Goal: Task Accomplishment & Management: Manage account settings

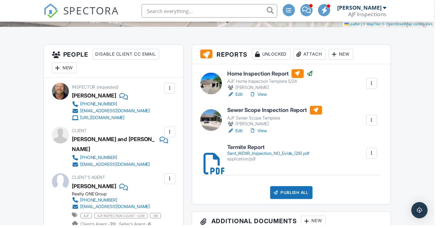
scroll to position [160, 0]
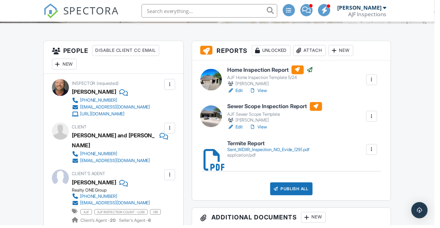
click at [380, 113] on div at bounding box center [376, 117] width 11 height 11
click at [367, 153] on link "Assign Inspectors" at bounding box center [353, 151] width 51 height 8
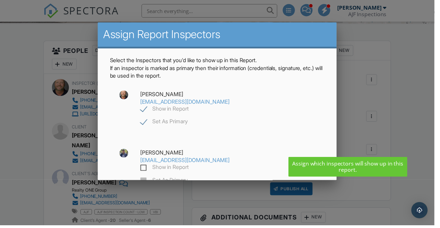
click at [145, 168] on label "Show in Report" at bounding box center [166, 170] width 49 height 9
checkbox input "true"
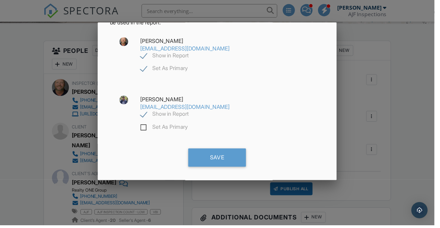
scroll to position [56, 0]
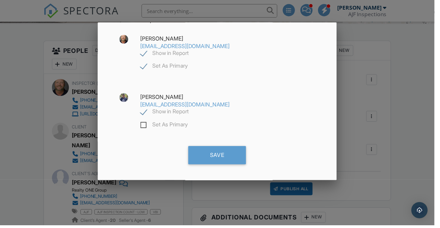
click at [147, 128] on label "Set As Primary" at bounding box center [166, 127] width 48 height 9
checkbox input "false"
checkbox input "true"
click at [146, 53] on label "Show in Report" at bounding box center [166, 54] width 49 height 9
checkbox input "false"
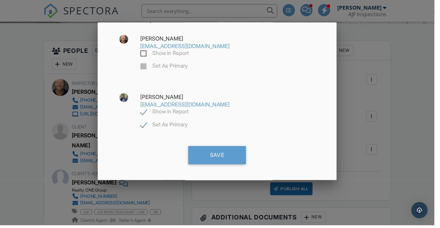
scroll to position [58, 0]
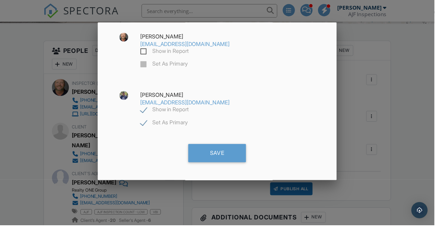
click at [203, 152] on div "Save" at bounding box center [220, 155] width 58 height 19
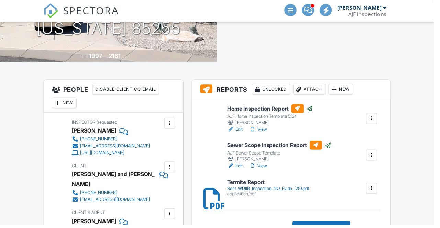
scroll to position [121, 0]
click at [260, 168] on link "View" at bounding box center [261, 167] width 18 height 7
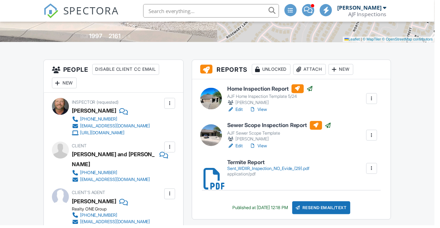
click at [266, 150] on link "View" at bounding box center [261, 148] width 18 height 7
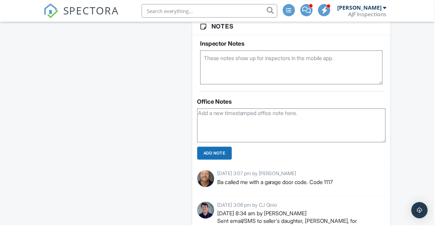
scroll to position [1049, 0]
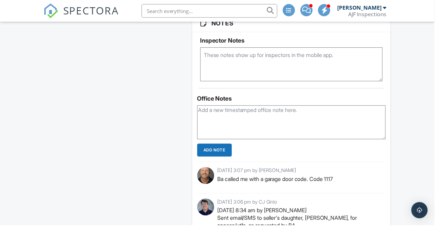
click at [333, 130] on textarea at bounding box center [295, 124] width 191 height 34
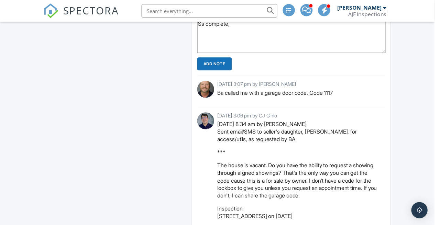
scroll to position [1136, 0]
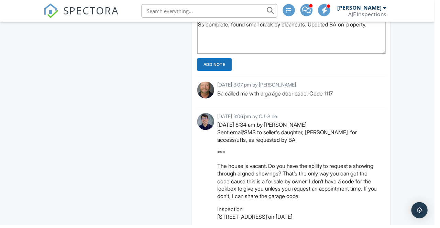
type textarea "Ss complete, found small crack by cleanouts. Updated BA on property."
click at [208, 69] on input "Add Note" at bounding box center [217, 65] width 35 height 13
